Goal: Information Seeking & Learning: Learn about a topic

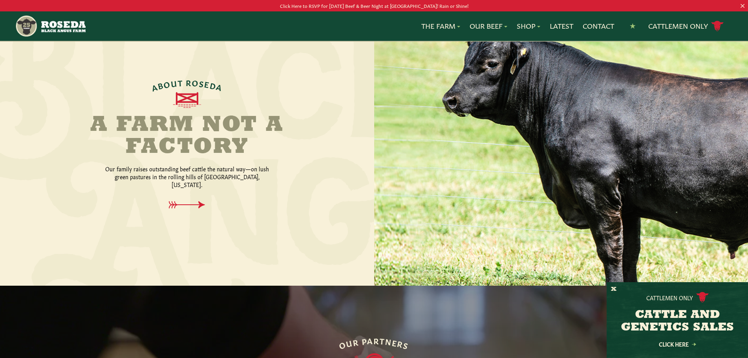
scroll to position [236, 0]
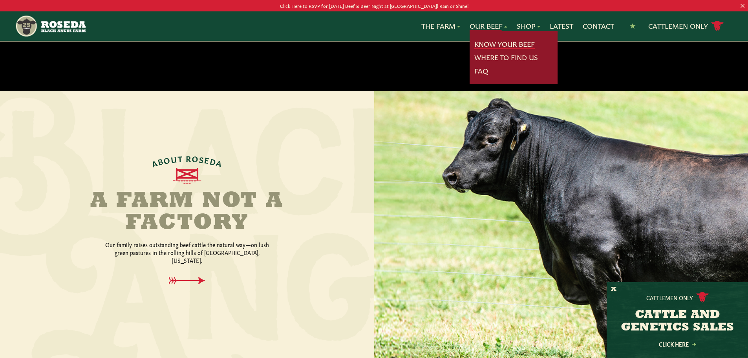
click at [478, 42] on link "Know Your Beef" at bounding box center [504, 44] width 60 height 10
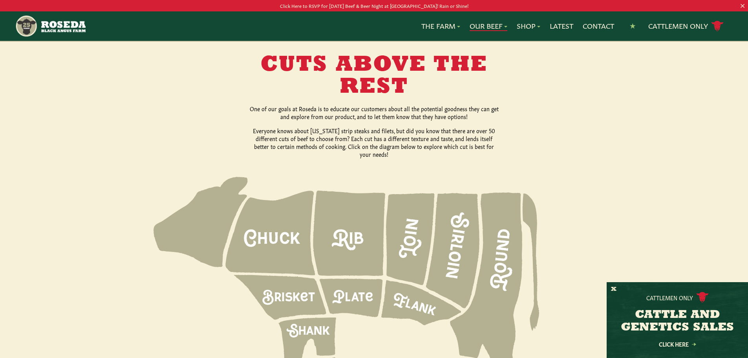
scroll to position [1060, 0]
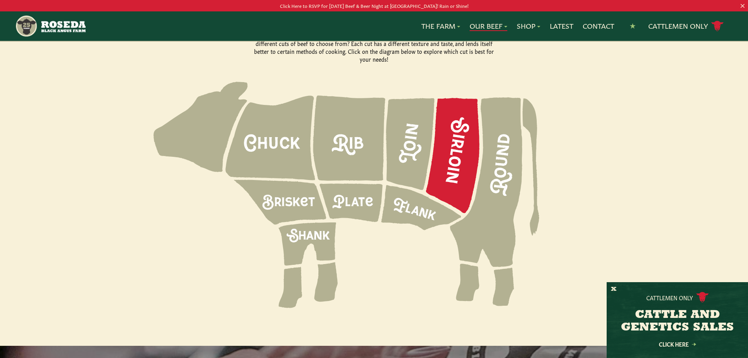
click at [448, 124] on icon at bounding box center [452, 155] width 53 height 115
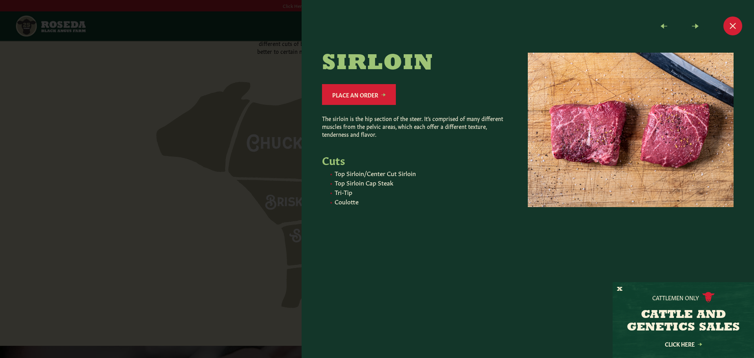
click at [273, 110] on div at bounding box center [377, 179] width 754 height 358
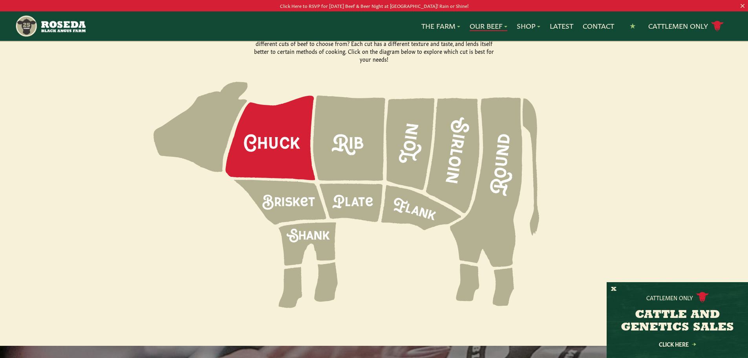
click at [274, 115] on icon at bounding box center [269, 138] width 89 height 84
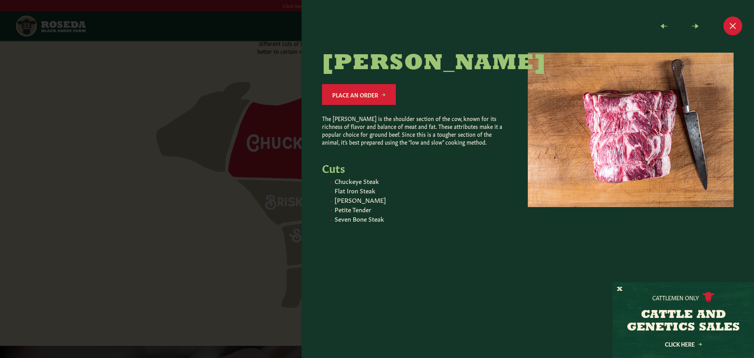
click at [275, 115] on div at bounding box center [377, 179] width 754 height 358
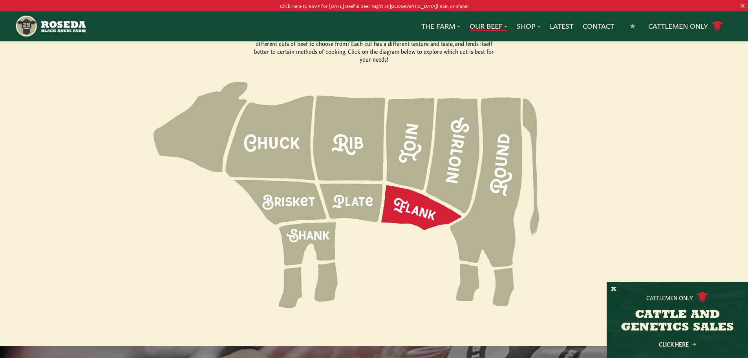
click at [395, 193] on icon at bounding box center [421, 207] width 80 height 45
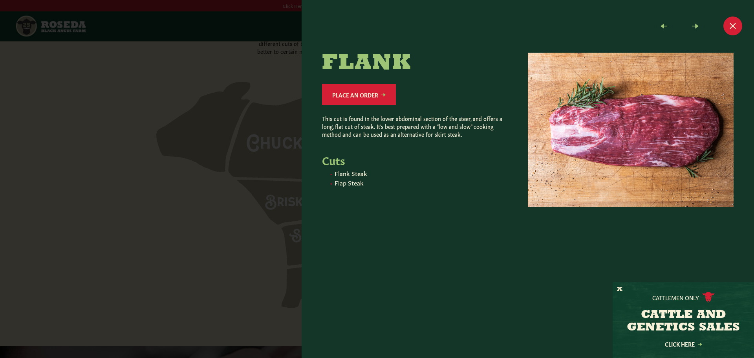
click at [233, 172] on div at bounding box center [377, 179] width 754 height 358
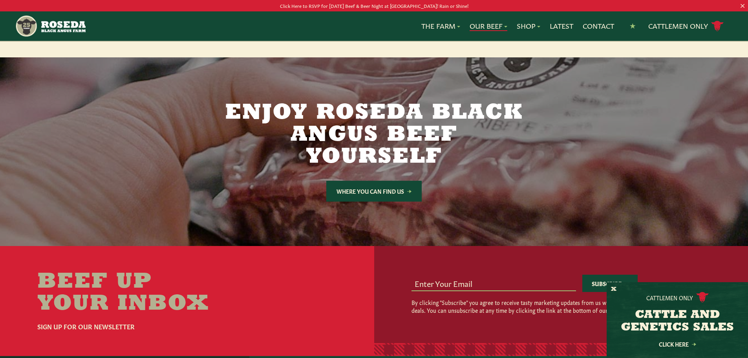
scroll to position [1335, 0]
